Goal: Feedback & Contribution: Contribute content

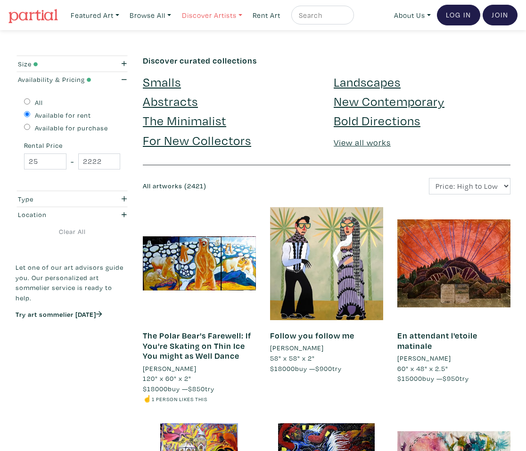
click at [242, 11] on link "Discover Artists" at bounding box center [212, 15] width 69 height 19
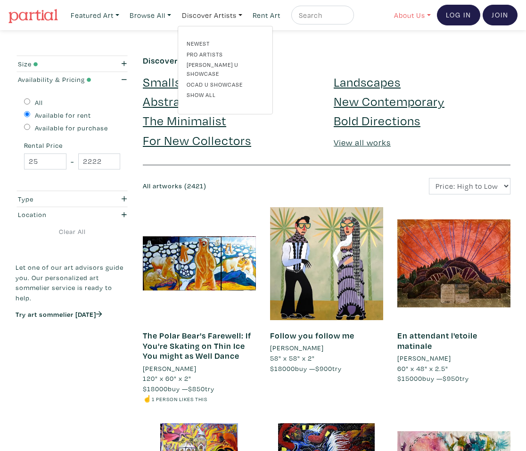
click at [410, 19] on link "About Us" at bounding box center [412, 15] width 45 height 19
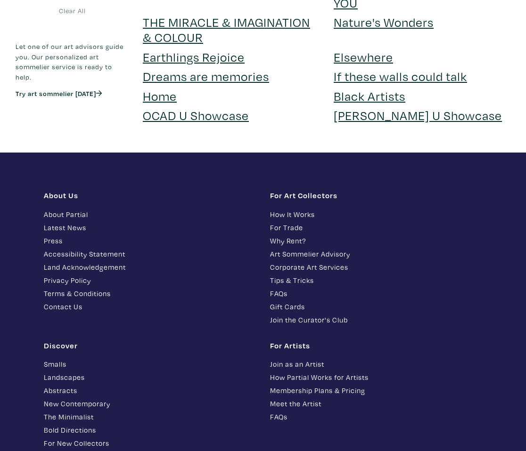
scroll to position [2172, 0]
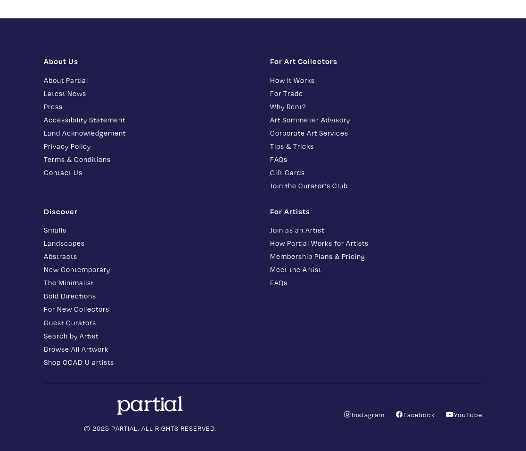
click at [318, 225] on link "Join as an Artist" at bounding box center [376, 230] width 212 height 11
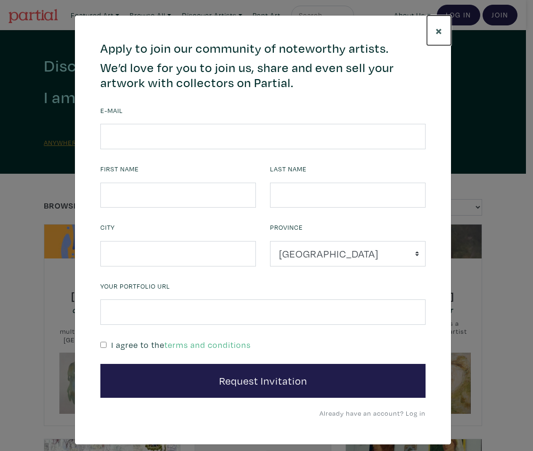
click at [439, 31] on span "×" at bounding box center [438, 30] width 7 height 16
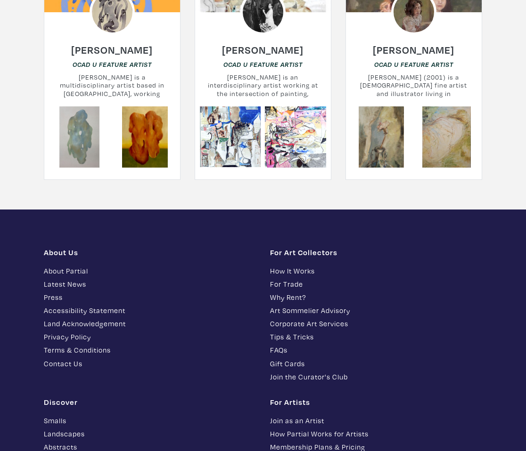
scroll to position [2514, 0]
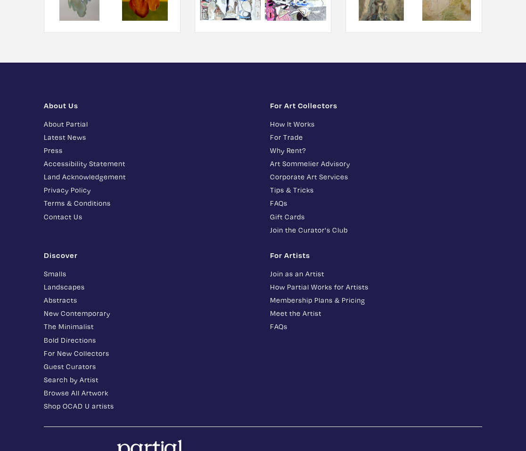
click at [341, 295] on link "Membership Plans & Pricing" at bounding box center [376, 300] width 212 height 11
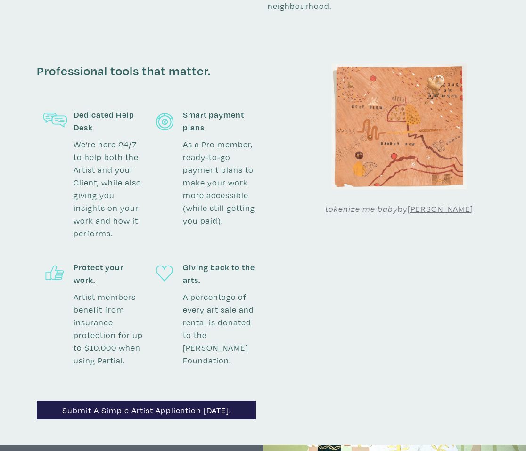
scroll to position [955, 0]
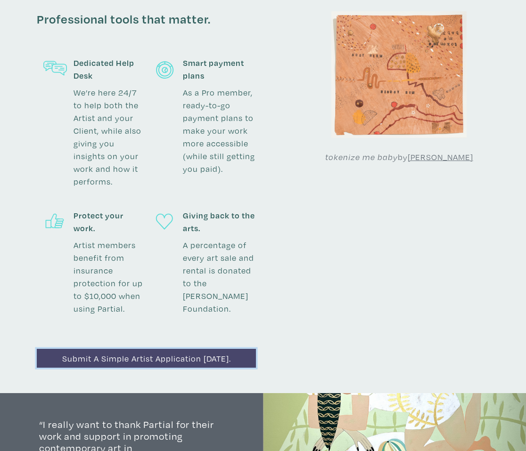
click at [191, 353] on link "Submit a simple artist application today." at bounding box center [146, 358] width 219 height 19
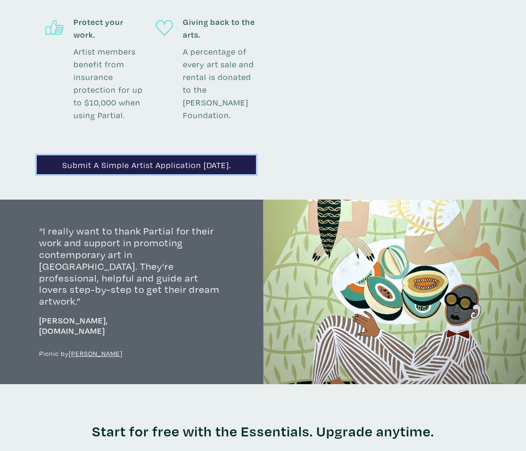
scroll to position [1498, 0]
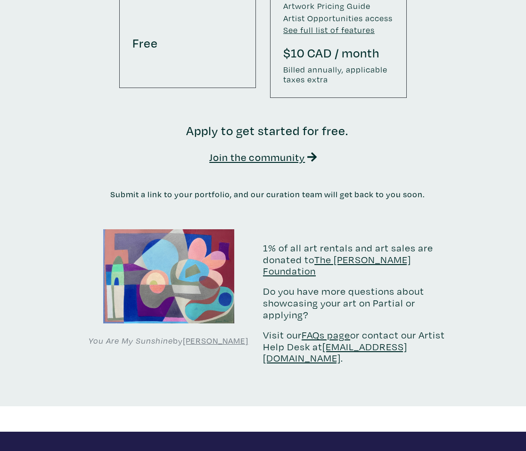
scroll to position [1814, 0]
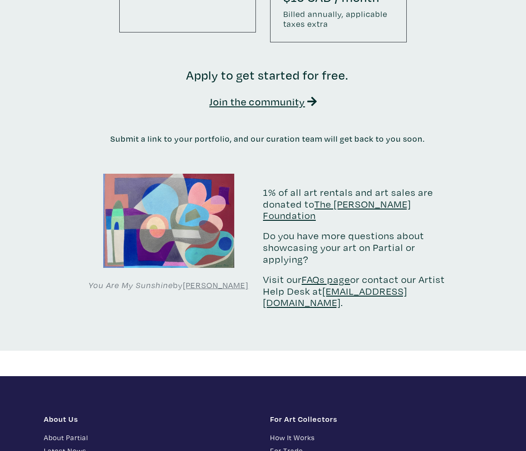
click at [75, 432] on link "About Partial" at bounding box center [150, 437] width 212 height 11
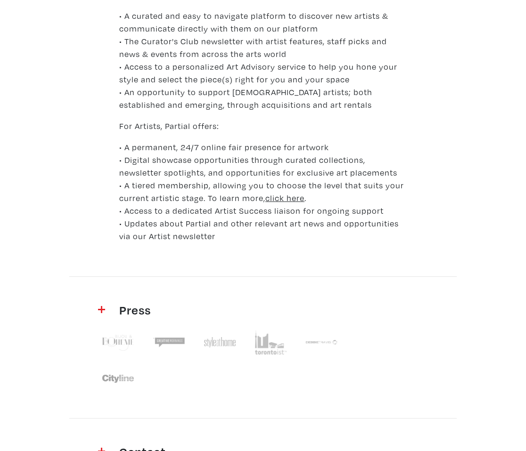
scroll to position [596, 0]
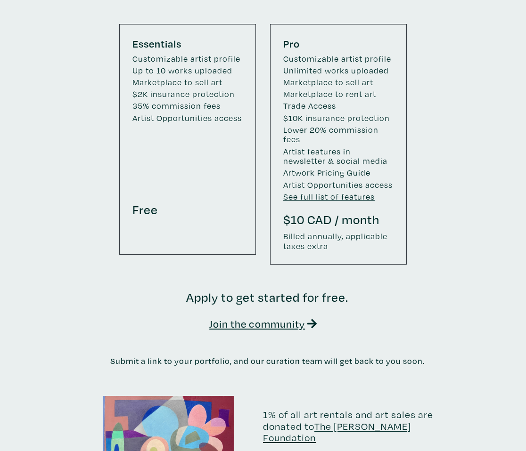
scroll to position [1502, 0]
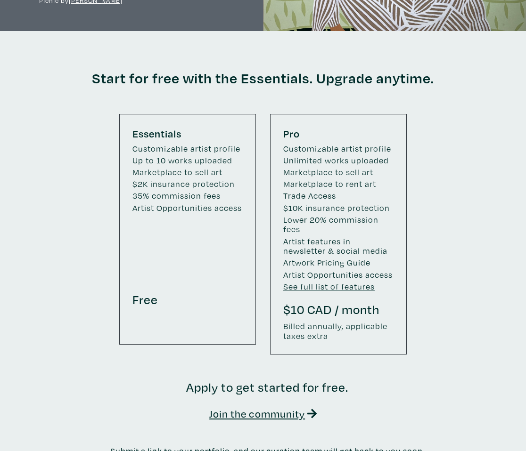
click at [347, 179] on small "Marketplace to rent art" at bounding box center [338, 184] width 110 height 10
click at [227, 221] on small at bounding box center [187, 224] width 110 height 19
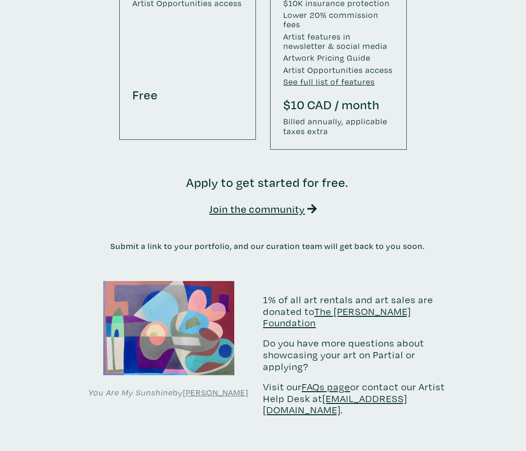
scroll to position [1460, 0]
